Goal: Register for event/course

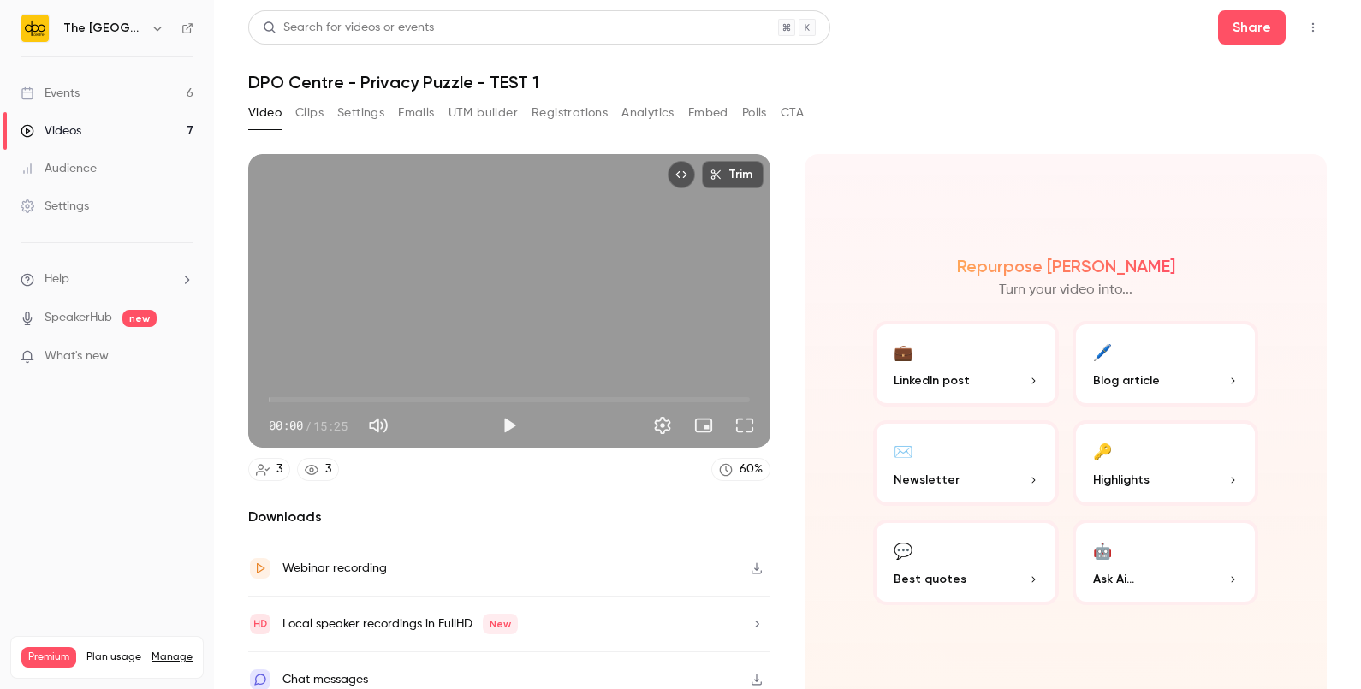
click at [104, 81] on link "Events 6" at bounding box center [107, 93] width 214 height 38
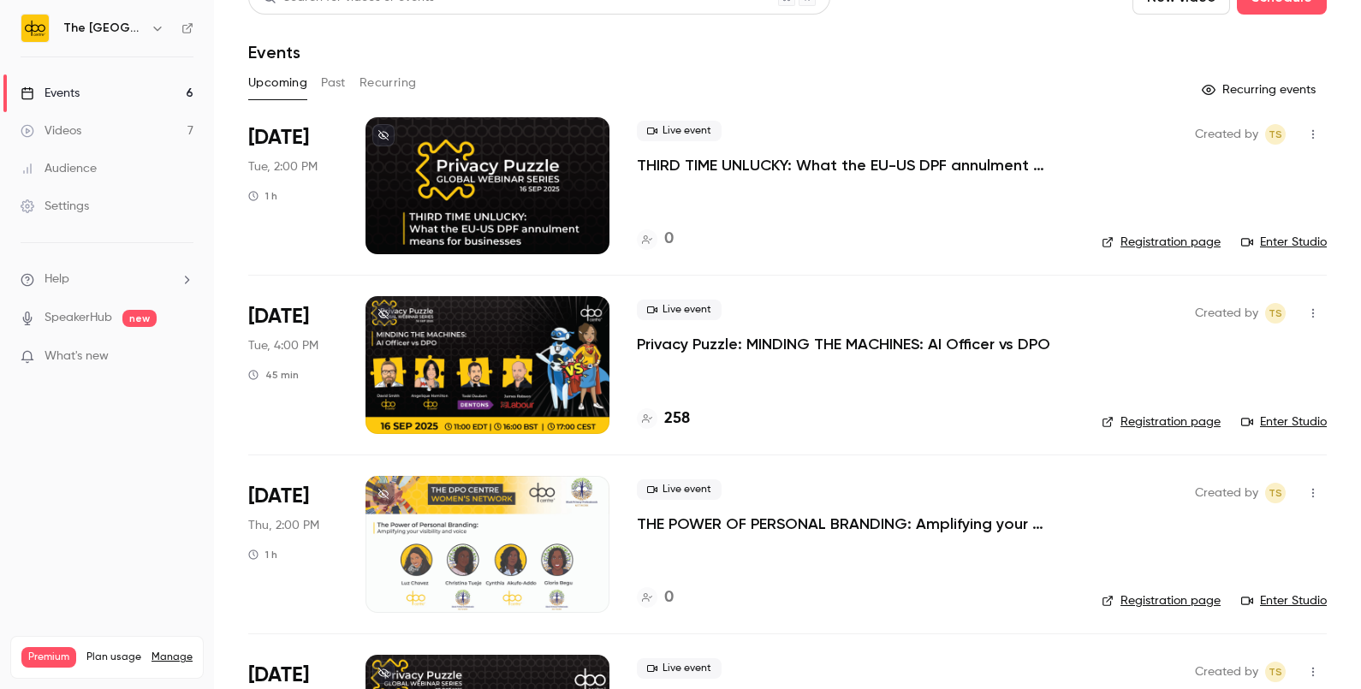
scroll to position [31, 0]
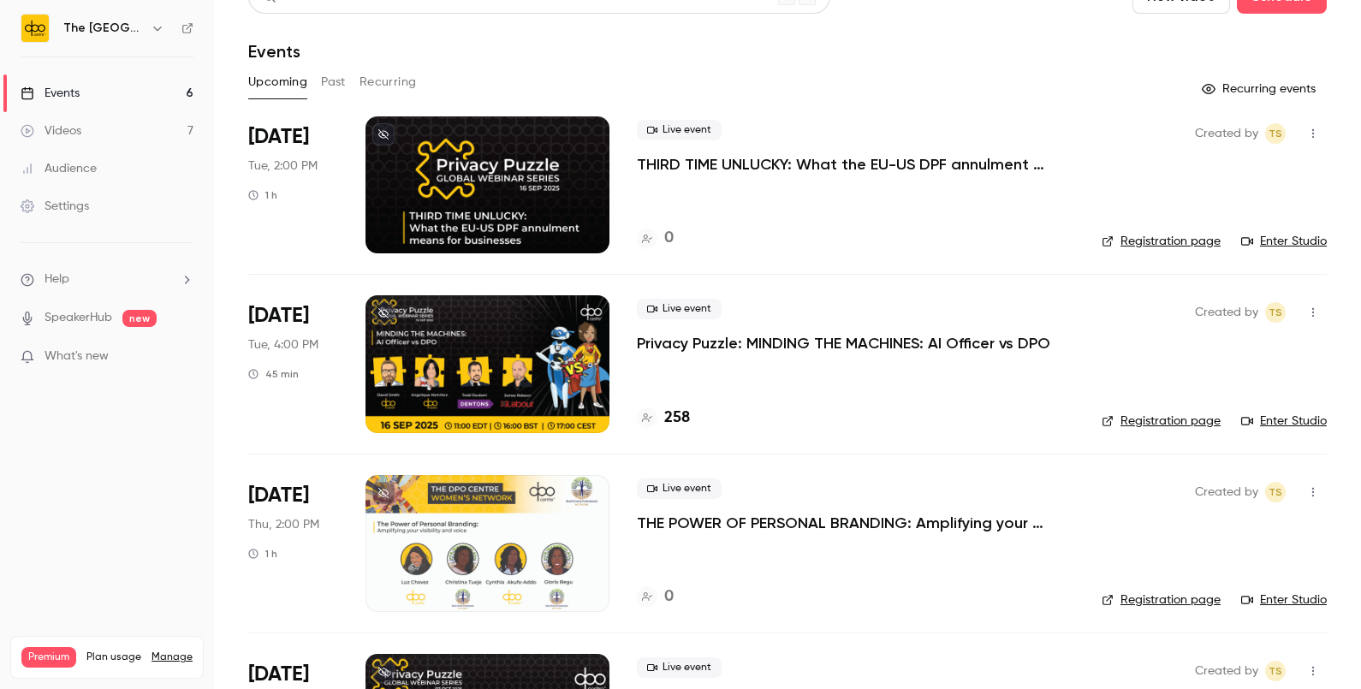
click at [676, 334] on p "Privacy Puzzle: MINDING THE MACHINES: AI Officer vs DPO" at bounding box center [843, 343] width 413 height 21
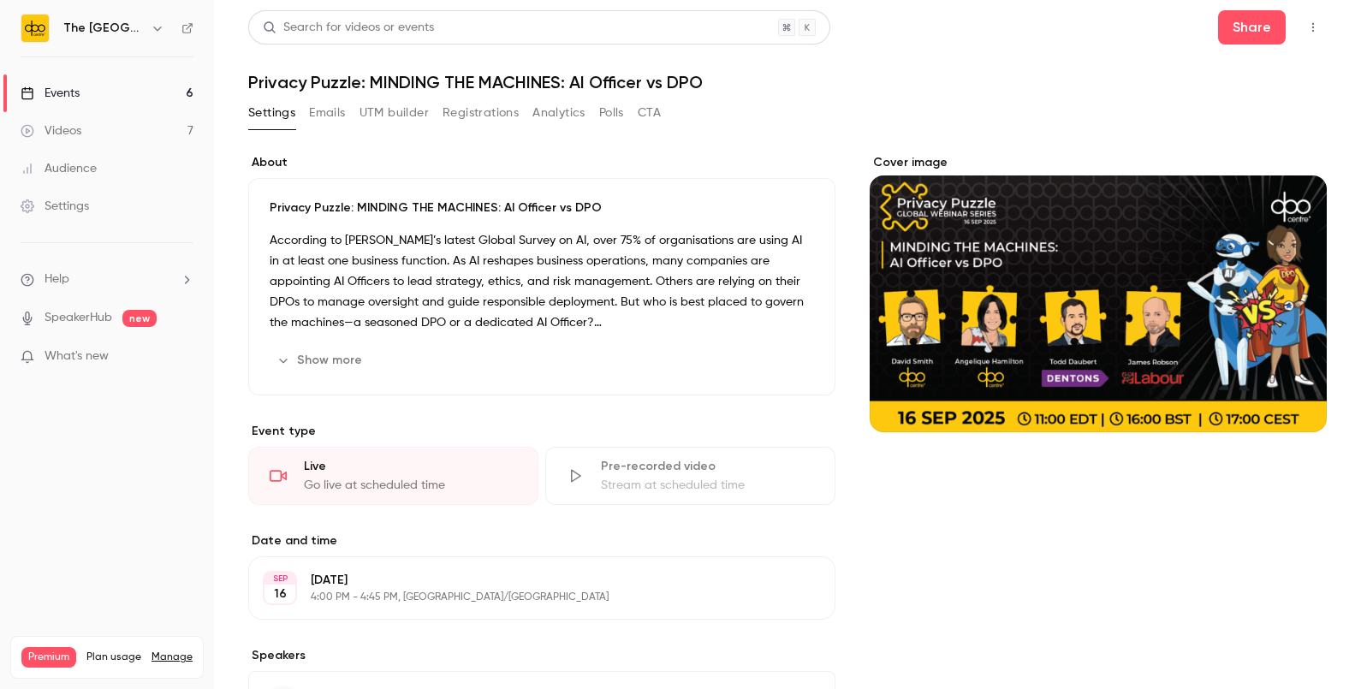
click at [153, 91] on link "Events 6" at bounding box center [107, 93] width 214 height 38
